Goal: Task Accomplishment & Management: Use online tool/utility

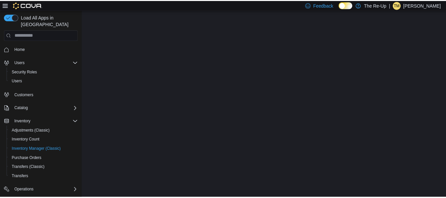
scroll to position [76, 0]
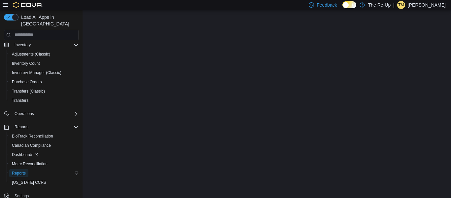
click at [23, 170] on span "Reports" at bounding box center [19, 172] width 14 height 5
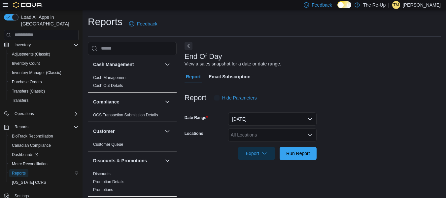
scroll to position [11, 0]
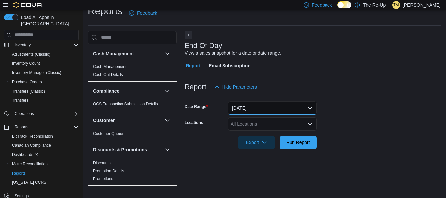
click at [285, 107] on button "Today" at bounding box center [272, 107] width 89 height 13
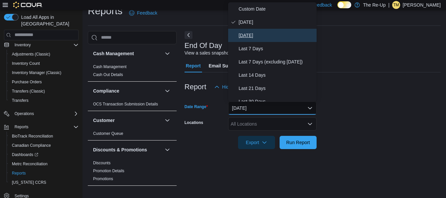
click at [272, 36] on span "Yesterday" at bounding box center [276, 35] width 75 height 8
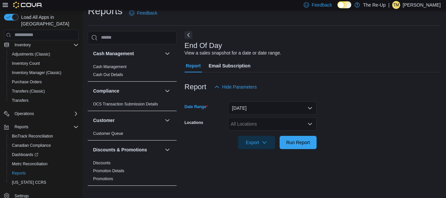
click at [290, 125] on div "All Locations" at bounding box center [272, 123] width 89 height 13
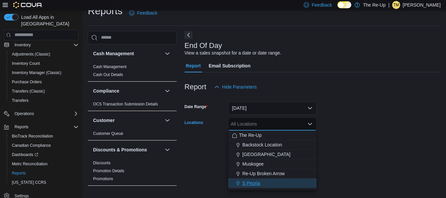
click at [258, 185] on span "S Peoria" at bounding box center [251, 183] width 18 height 7
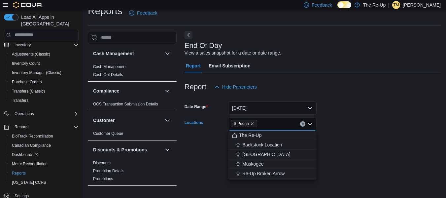
click at [358, 94] on div at bounding box center [313, 97] width 256 height 8
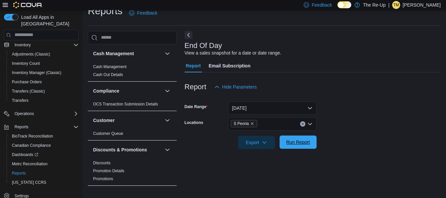
click at [293, 143] on span "Run Report" at bounding box center [298, 142] width 24 height 7
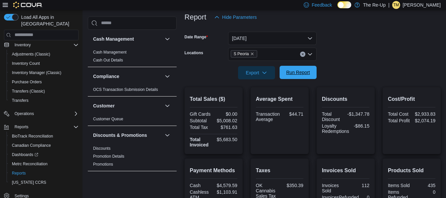
scroll to position [75, 0]
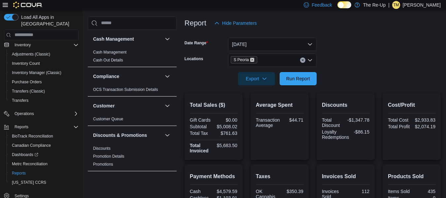
click at [251, 59] on icon "Remove S Peoria from selection in this group" at bounding box center [252, 60] width 4 height 4
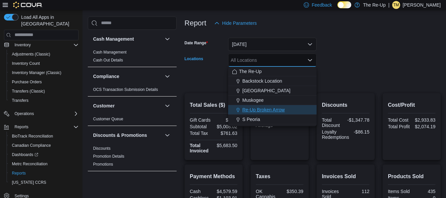
click at [275, 111] on span "Re-Up Broken Arrow" at bounding box center [263, 109] width 42 height 7
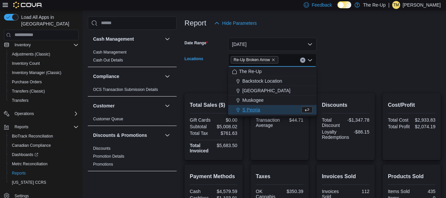
click at [368, 41] on form "Date Range Yesterday Locations Re-Up Broken Arrow Combo box. Selected. Re-Up Br…" at bounding box center [313, 57] width 256 height 55
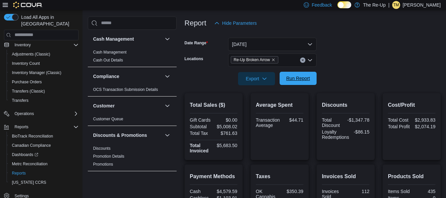
click at [302, 74] on span "Run Report" at bounding box center [298, 78] width 29 height 13
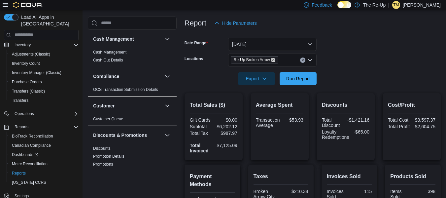
click at [274, 59] on icon "Remove Re-Up Broken Arrow from selection in this group" at bounding box center [273, 59] width 3 height 3
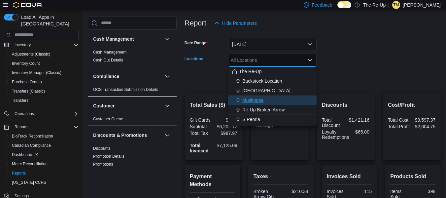
click at [261, 99] on span "Muskogee" at bounding box center [252, 100] width 21 height 7
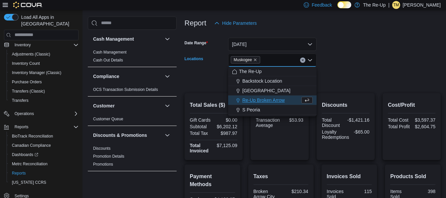
click at [367, 47] on form "Date Range Yesterday Locations Muskogee Combo box. Selected. Muskogee. Press Ba…" at bounding box center [313, 57] width 256 height 55
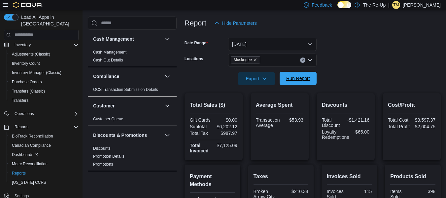
click at [299, 77] on span "Run Report" at bounding box center [298, 78] width 24 height 7
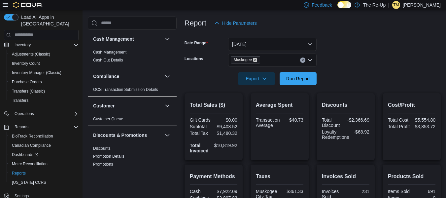
click at [256, 60] on icon "Remove Muskogee from selection in this group" at bounding box center [255, 60] width 4 height 4
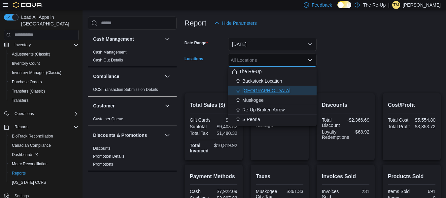
click at [268, 91] on div "Bartlesville" at bounding box center [272, 90] width 81 height 7
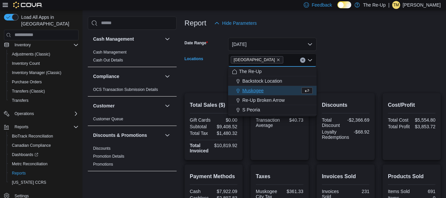
click at [359, 43] on form "Date Range Yesterday Locations Bartlesville Combo box. Selected. Bartlesville. …" at bounding box center [313, 57] width 256 height 55
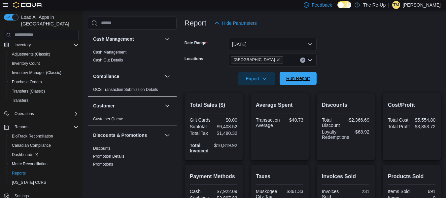
click at [299, 77] on span "Run Report" at bounding box center [298, 78] width 24 height 7
click at [249, 59] on span "Bartlesville" at bounding box center [254, 59] width 41 height 7
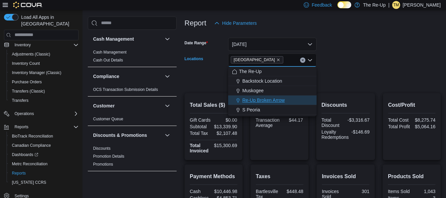
click at [262, 101] on span "Re-Up Broken Arrow" at bounding box center [263, 100] width 42 height 7
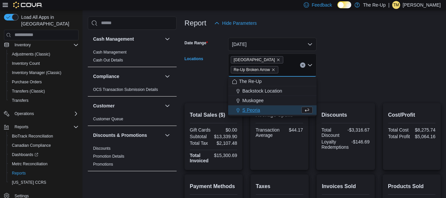
click at [347, 58] on form "Date Range Yesterday Locations Bartlesville Re-Up Broken Arrow Combo box. Selec…" at bounding box center [313, 62] width 256 height 65
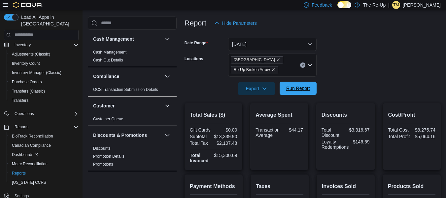
click at [295, 85] on span "Run Report" at bounding box center [298, 88] width 24 height 7
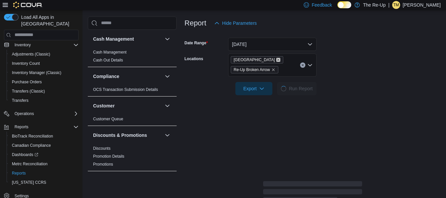
click at [277, 59] on icon "Remove Bartlesville from selection in this group" at bounding box center [278, 59] width 3 height 3
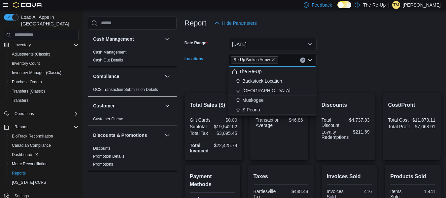
click at [356, 51] on form "Date Range Yesterday Locations Re-Up Broken Arrow Combo box. Selected. Re-Up Br…" at bounding box center [313, 57] width 256 height 55
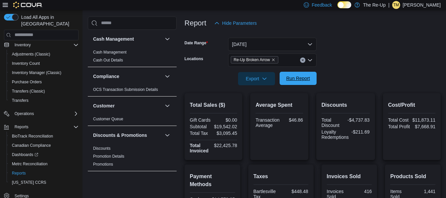
click at [293, 84] on span "Run Report" at bounding box center [298, 78] width 29 height 13
click at [273, 59] on icon "Remove Re-Up Broken Arrow from selection in this group" at bounding box center [274, 60] width 4 height 4
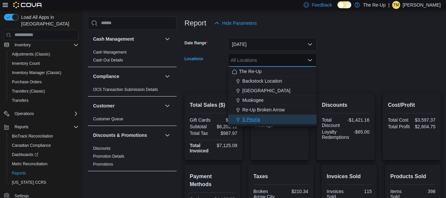
click at [253, 120] on span "S Peoria" at bounding box center [251, 119] width 18 height 7
click at [353, 55] on form "Date Range Yesterday Locations S Peoria Combo box. Selected. S Peoria. Press Ba…" at bounding box center [313, 57] width 256 height 55
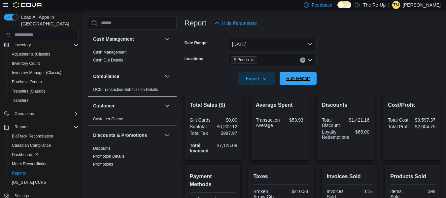
click at [293, 77] on span "Run Report" at bounding box center [298, 78] width 24 height 7
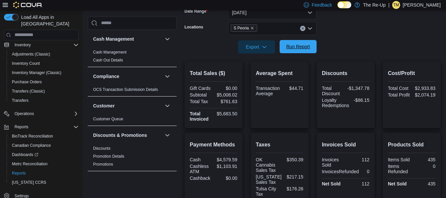
scroll to position [101, 0]
